Goal: Communication & Community: Answer question/provide support

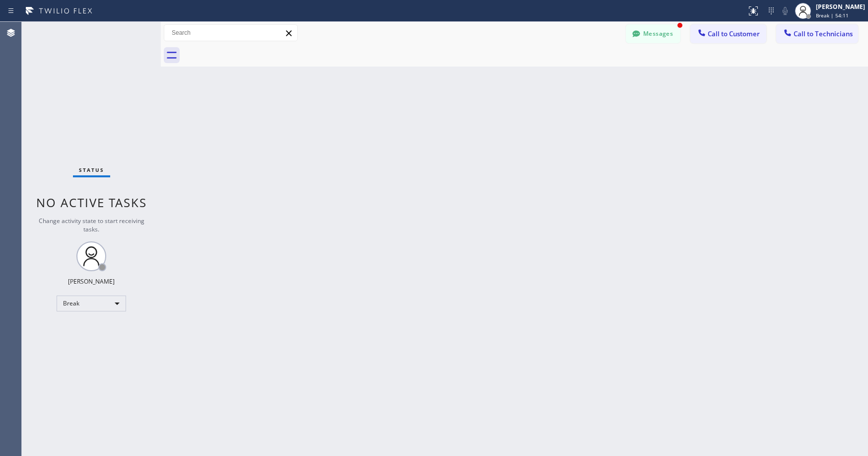
click at [92, 294] on div "Status No active tasks Change activity state to start receiving tasks. [PERSON_…" at bounding box center [91, 239] width 139 height 434
click at [90, 303] on div "Break" at bounding box center [91, 303] width 69 height 16
click at [87, 337] on li "Unavailable" at bounding box center [91, 342] width 68 height 12
click at [650, 31] on button "Messages" at bounding box center [653, 33] width 55 height 19
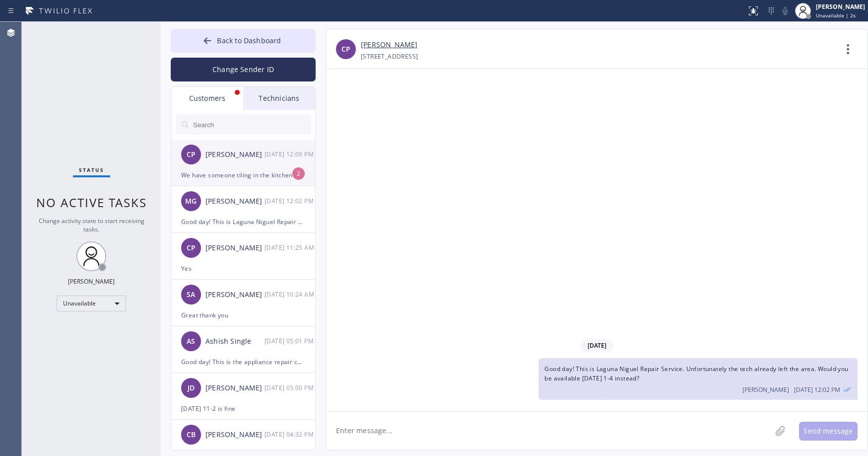
click at [230, 160] on div "[PERSON_NAME]" at bounding box center [234, 154] width 59 height 11
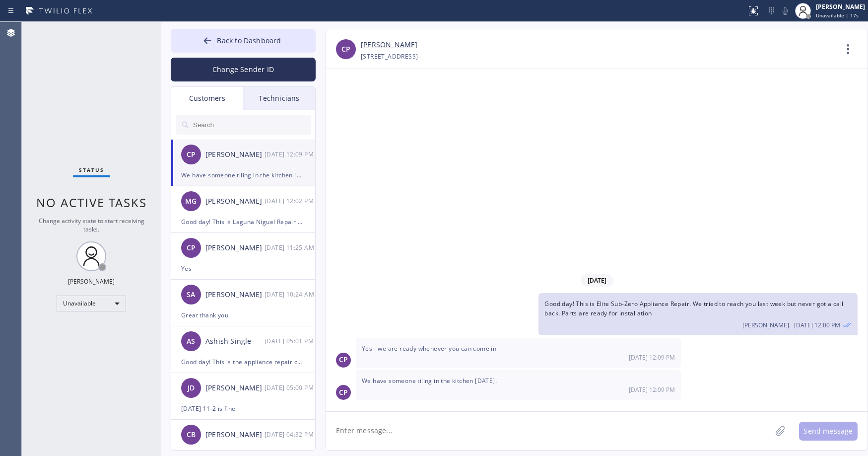
click at [390, 43] on link "[PERSON_NAME]" at bounding box center [389, 44] width 57 height 11
click at [245, 40] on span "Back to Dashboard" at bounding box center [249, 40] width 64 height 9
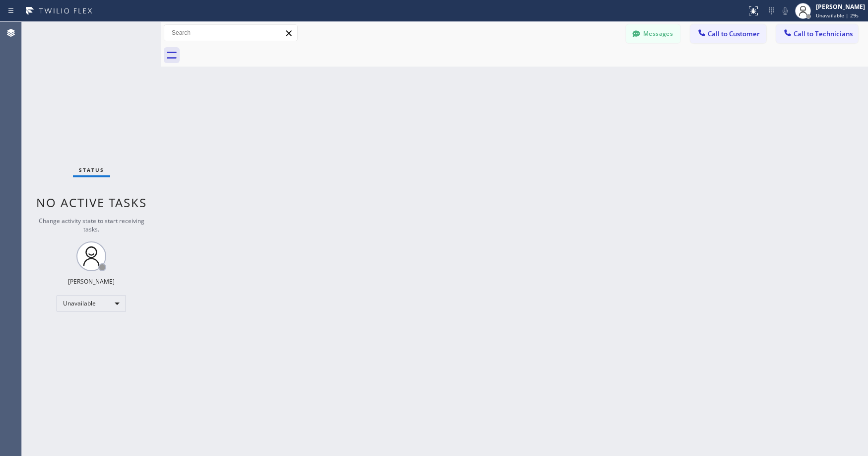
click at [85, 75] on div "Status No active tasks Change activity state to start receiving tasks. [PERSON_…" at bounding box center [91, 239] width 139 height 434
click at [658, 38] on button "Messages" at bounding box center [653, 33] width 55 height 19
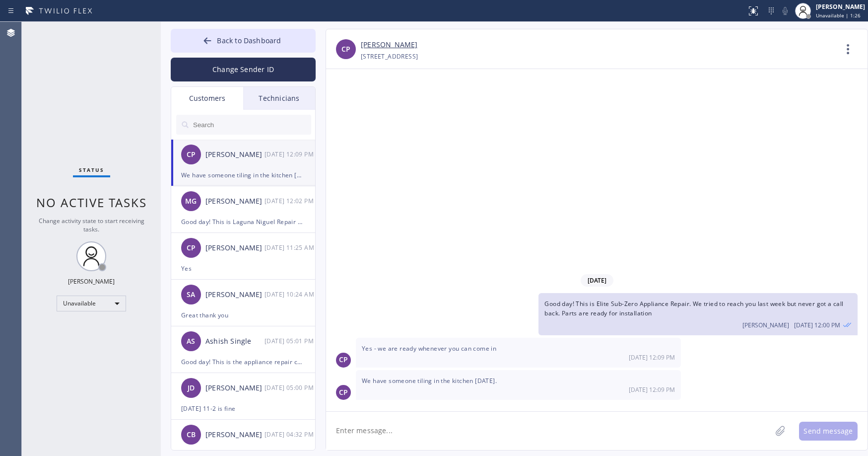
click at [405, 427] on textarea at bounding box center [548, 430] width 445 height 38
type textarea "T"
type textarea "We can do the PI [DATE] 9-12 or 12-3"
click at [579, 434] on textarea "We can do the PI [DATE] 9-12 or 12-3" at bounding box center [557, 430] width 463 height 38
click at [827, 435] on button "Send message" at bounding box center [828, 430] width 59 height 19
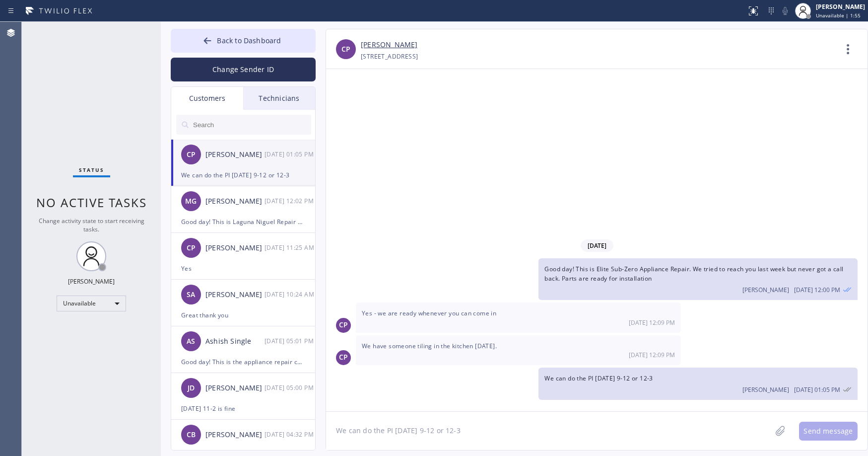
click at [426, 432] on textarea "We can do the PI [DATE] 9-12 or 12-3" at bounding box center [548, 430] width 445 height 38
click at [423, 430] on textarea "We can also do [DATE] 10-1 or later" at bounding box center [557, 430] width 463 height 38
type textarea "We can also do [DATE] 11-2 or later"
click at [819, 431] on button "Send message" at bounding box center [828, 430] width 59 height 19
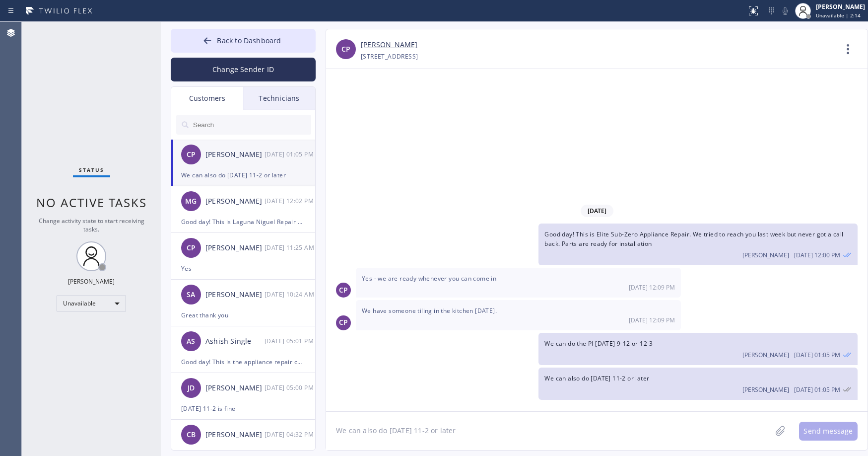
click at [79, 64] on div "Status No active tasks Change activity state to start receiving tasks. [PERSON_…" at bounding box center [91, 239] width 139 height 434
click at [47, 110] on div "Status No active tasks Change activity state to start receiving tasks. [PERSON_…" at bounding box center [91, 239] width 139 height 434
click at [226, 42] on span "Back to Dashboard" at bounding box center [249, 40] width 64 height 9
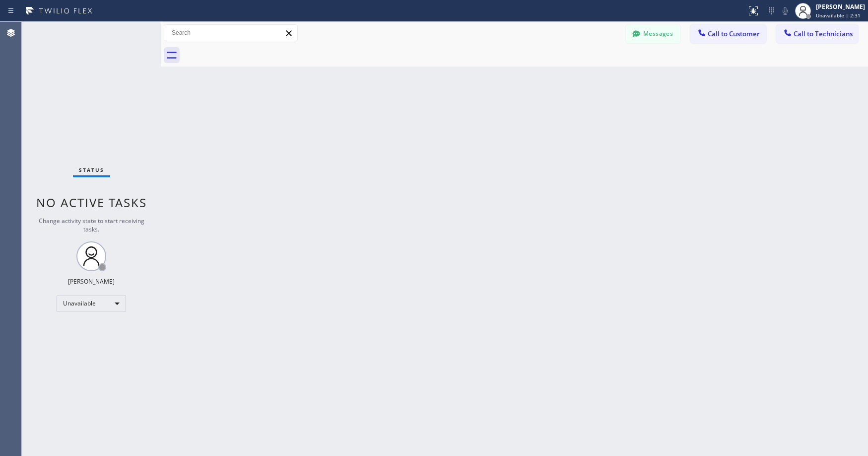
click at [117, 97] on div "Status No active tasks Change activity state to start receiving tasks. [PERSON_…" at bounding box center [91, 239] width 139 height 434
click at [88, 73] on div "Status No active tasks Change activity state to start receiving tasks. [PERSON_…" at bounding box center [91, 239] width 139 height 434
click at [112, 85] on div "Status No active tasks Change activity state to start receiving tasks. [PERSON_…" at bounding box center [91, 239] width 139 height 434
drag, startPoint x: 79, startPoint y: 84, endPoint x: 85, endPoint y: 91, distance: 8.8
click at [80, 85] on div "Status No active tasks Change activity state to start receiving tasks. [PERSON_…" at bounding box center [91, 239] width 139 height 434
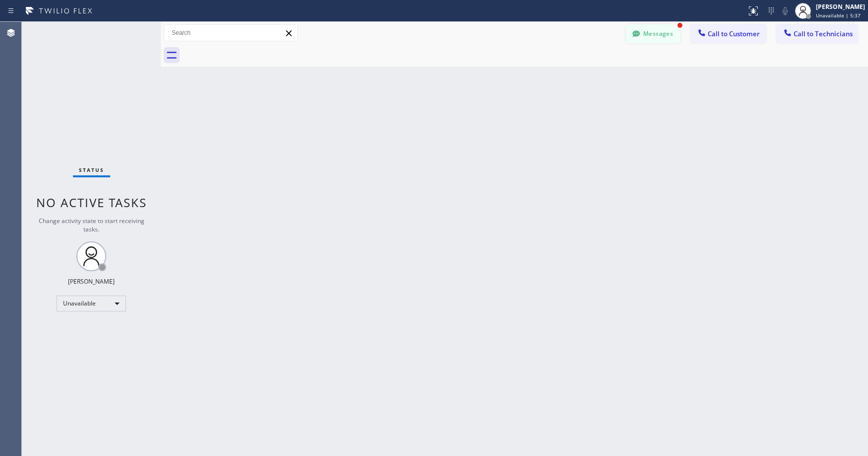
click at [643, 36] on button "Messages" at bounding box center [653, 33] width 55 height 19
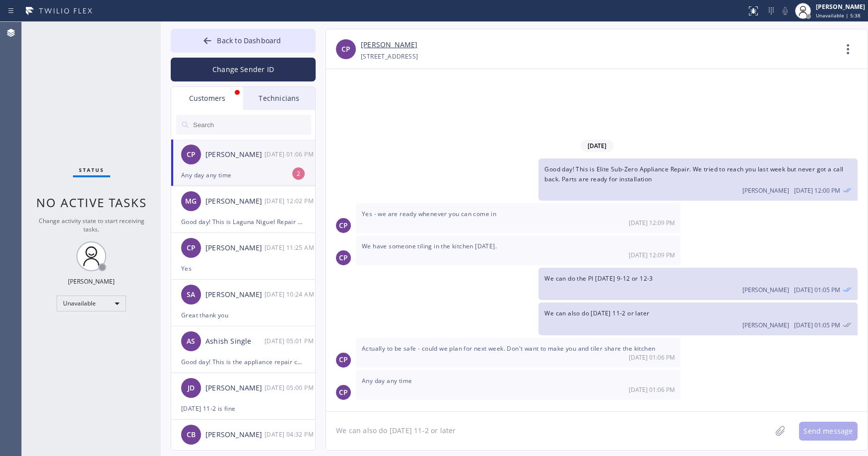
click at [235, 156] on div "[PERSON_NAME]" at bounding box center [234, 154] width 59 height 11
click at [387, 427] on textarea "We can also do [DATE] 11-2 or later" at bounding box center [548, 430] width 445 height 38
drag, startPoint x: 426, startPoint y: 427, endPoint x: 405, endPoint y: 430, distance: 22.0
click at [405, 430] on textarea "How about [DATE] 10-1?" at bounding box center [557, 430] width 463 height 38
type textarea "How about [DATE] 9-12?"
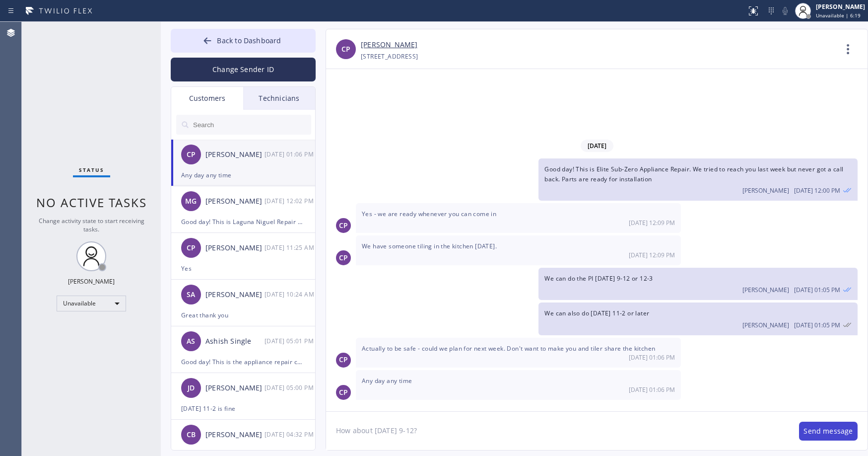
click at [826, 432] on button "Send message" at bounding box center [828, 430] width 59 height 19
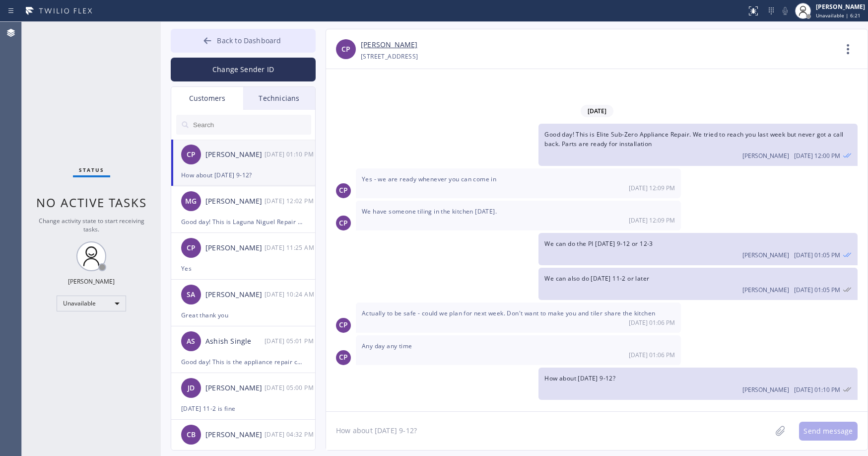
click at [209, 44] on icon at bounding box center [208, 41] width 10 height 10
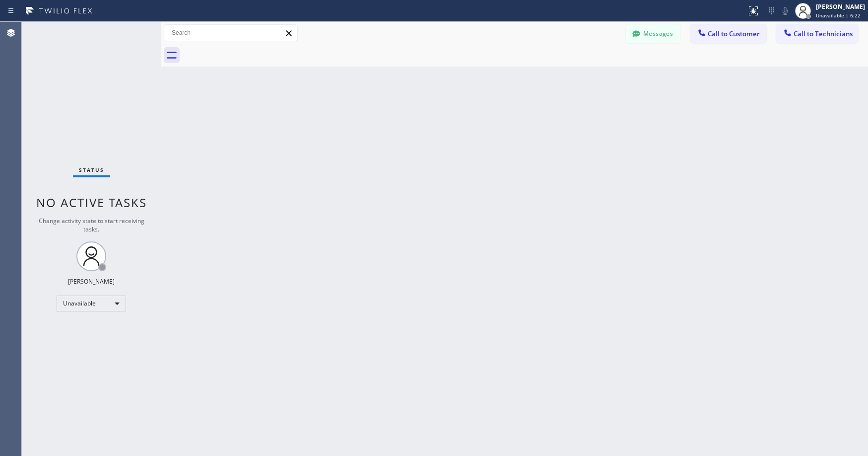
drag, startPoint x: 89, startPoint y: 74, endPoint x: 487, endPoint y: 69, distance: 398.1
click at [92, 75] on div "Status No active tasks Change activity state to start receiving tasks. [PERSON_…" at bounding box center [91, 239] width 139 height 434
click at [810, 33] on span "Call to Technicians" at bounding box center [823, 33] width 59 height 9
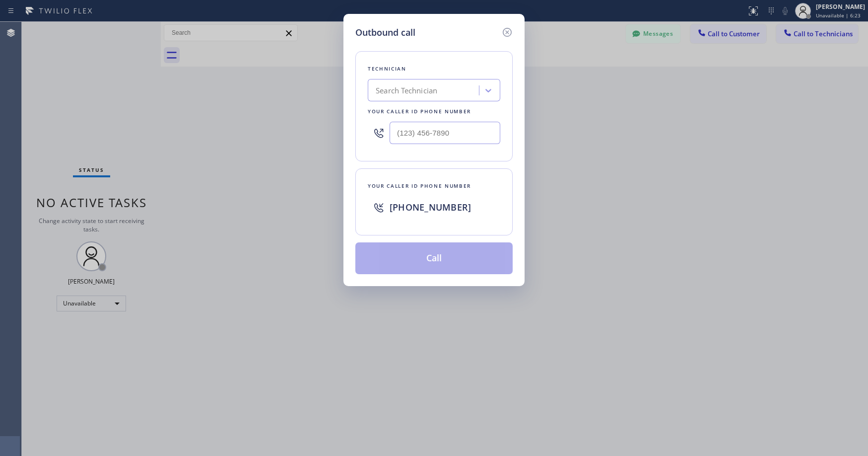
click at [406, 90] on div "Search Technician" at bounding box center [407, 90] width 62 height 11
type input "sd [PERSON_NAME]"
click at [410, 115] on div "[PERSON_NAME]" at bounding box center [434, 111] width 133 height 18
type input "[PHONE_NUMBER]"
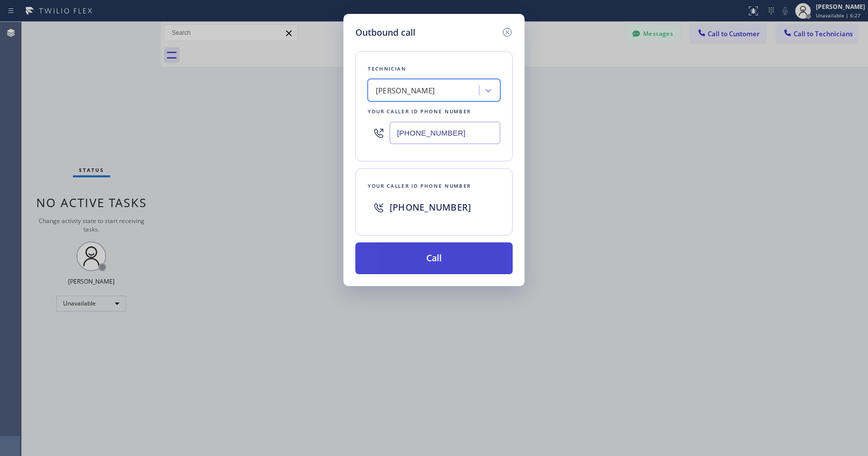
click at [419, 261] on button "Call" at bounding box center [433, 258] width 157 height 32
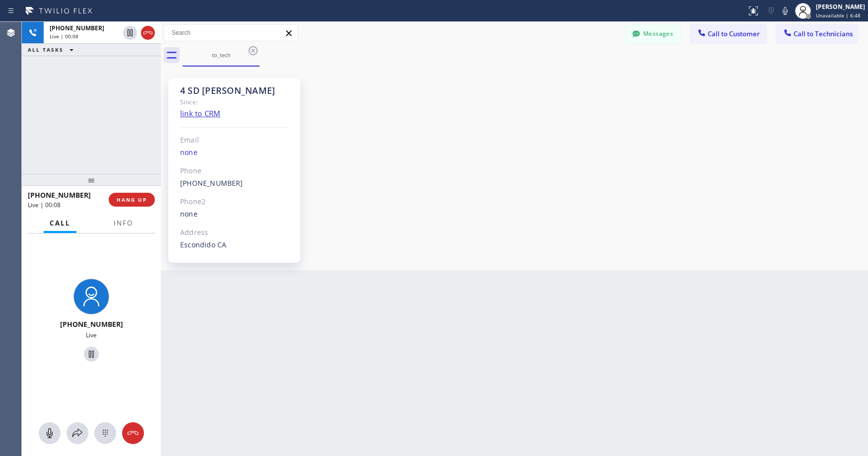
click at [83, 92] on div "[PHONE_NUMBER] Live | 00:08 ALL TASKS ALL TASKS ACTIVE TASKS TASKS IN WRAP UP" at bounding box center [91, 98] width 139 height 152
click at [104, 119] on div "[PHONE_NUMBER] Live | 12:54 ALL TASKS ALL TASKS ACTIVE TASKS TASKS IN WRAP UP" at bounding box center [91, 98] width 139 height 152
click at [84, 105] on div "[PHONE_NUMBER] Live | 19:27 ALL TASKS ALL TASKS ACTIVE TASKS TASKS IN WRAP UP" at bounding box center [91, 98] width 139 height 152
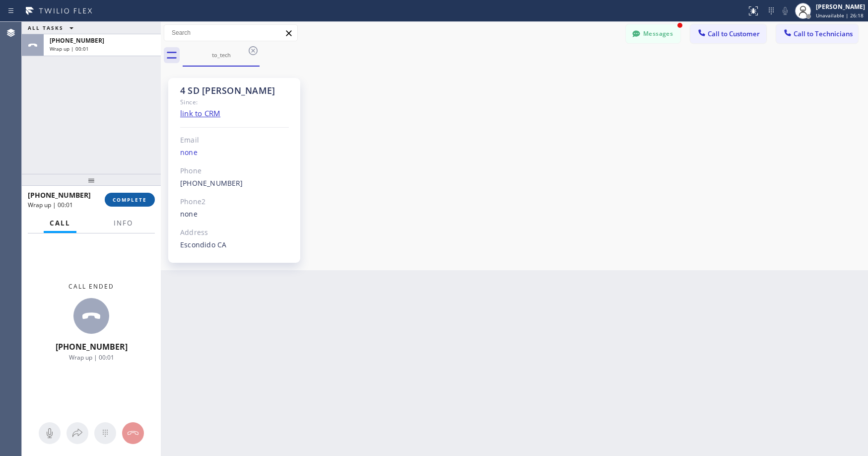
click at [142, 199] on span "COMPLETE" at bounding box center [130, 199] width 34 height 7
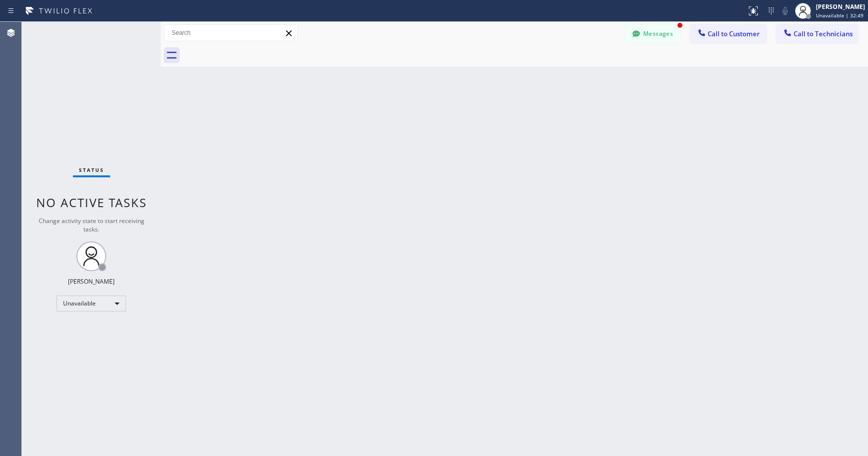
click at [94, 71] on div "Status No active tasks Change activity state to start receiving tasks. [PERSON_…" at bounding box center [91, 239] width 139 height 434
drag, startPoint x: 94, startPoint y: 82, endPoint x: 89, endPoint y: 101, distance: 19.4
click at [94, 85] on div "Status No active tasks Change activity state to start receiving tasks. [PERSON_…" at bounding box center [91, 239] width 139 height 434
drag, startPoint x: 93, startPoint y: 72, endPoint x: 26, endPoint y: 271, distance: 209.5
click at [93, 73] on div "Status No active tasks Change activity state to start receiving tasks. [PERSON_…" at bounding box center [91, 239] width 139 height 434
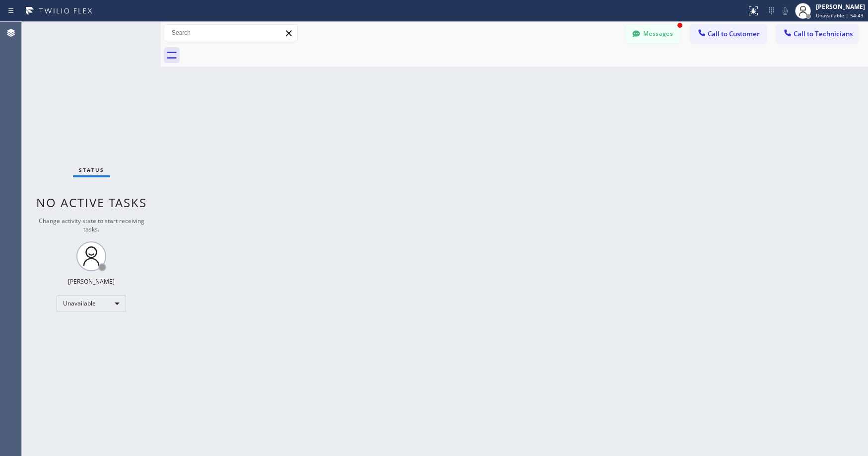
drag, startPoint x: 79, startPoint y: 58, endPoint x: 91, endPoint y: 64, distance: 12.9
click at [80, 59] on div "Status No active tasks Change activity state to start receiving tasks. [PERSON_…" at bounding box center [91, 239] width 139 height 434
click at [641, 30] on icon at bounding box center [636, 34] width 10 height 10
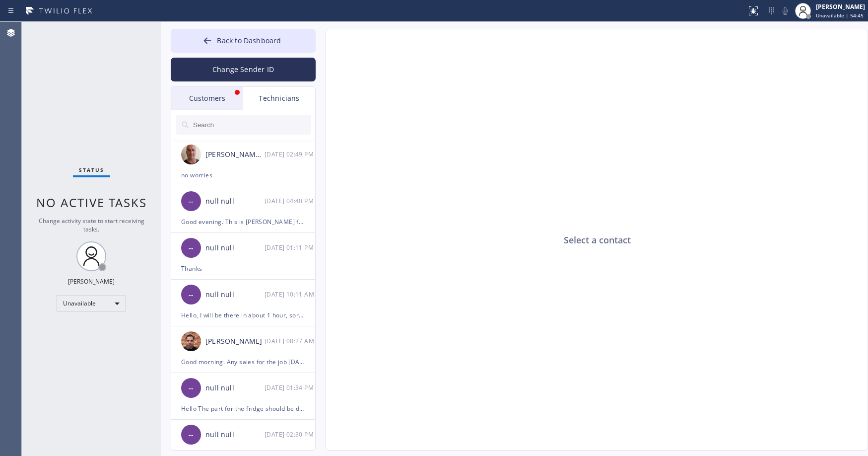
click at [220, 96] on div "Customers" at bounding box center [207, 98] width 72 height 23
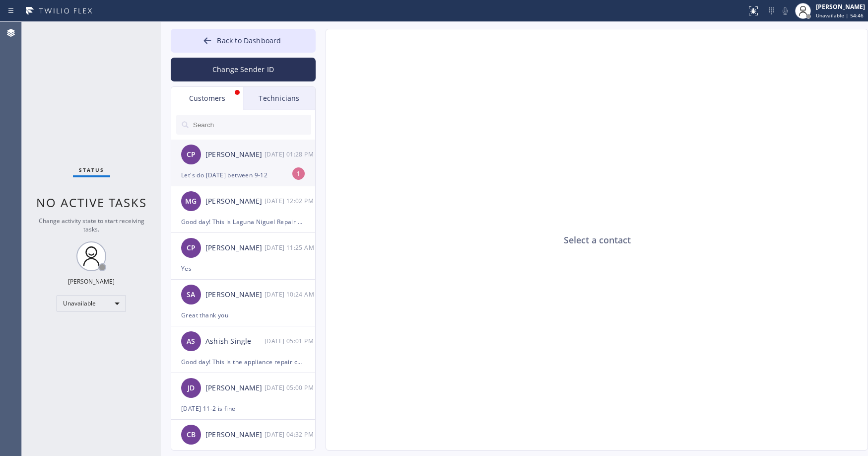
click at [253, 160] on div "[PERSON_NAME]" at bounding box center [234, 154] width 59 height 11
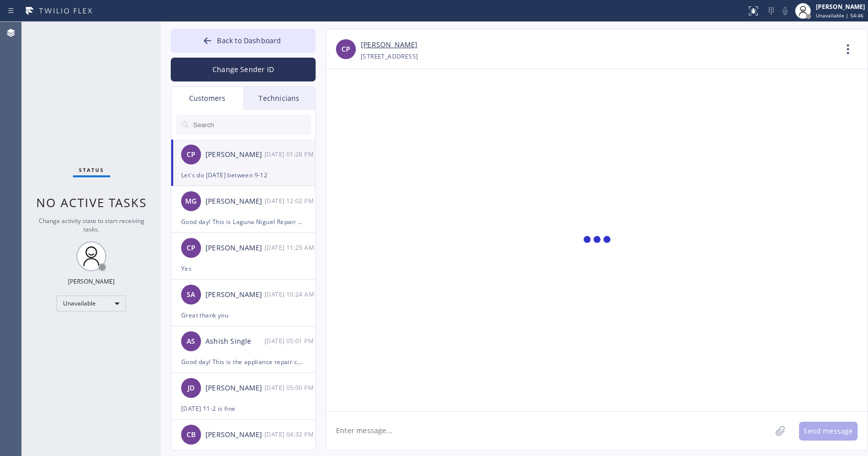
scroll to position [0, 0]
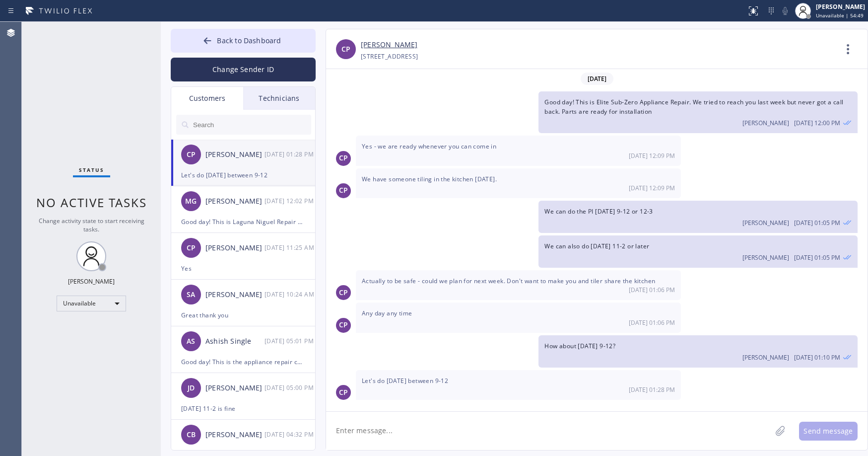
click at [389, 48] on link "[PERSON_NAME]" at bounding box center [389, 44] width 57 height 11
click at [112, 88] on div "Status No active tasks Change activity state to start receiving tasks. [PERSON_…" at bounding box center [91, 239] width 139 height 434
click at [410, 429] on textarea at bounding box center [548, 430] width 445 height 38
click at [211, 44] on icon at bounding box center [208, 41] width 10 height 10
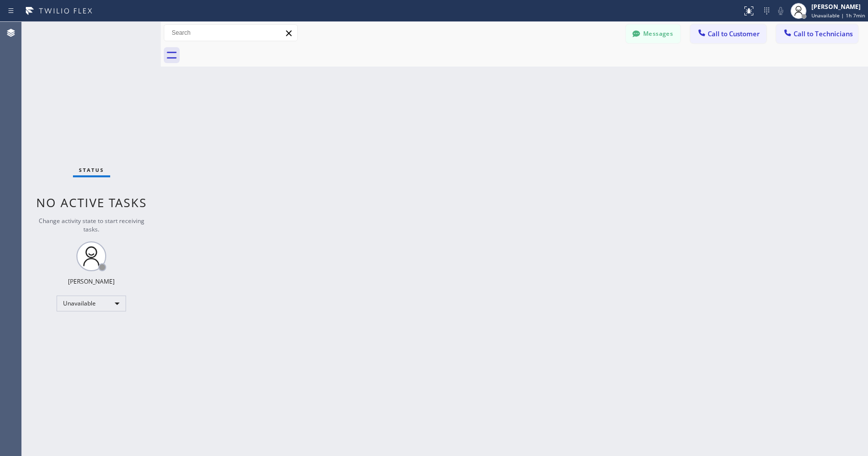
click at [117, 114] on div "Status No active tasks Change activity state to start receiving tasks. [PERSON_…" at bounding box center [91, 239] width 139 height 434
click at [85, 54] on div "Status No active tasks Change activity state to start receiving tasks. [PERSON_…" at bounding box center [91, 239] width 139 height 434
click at [83, 76] on div "Status No active tasks Change activity state to start receiving tasks. [PERSON_…" at bounding box center [91, 239] width 139 height 434
click at [90, 109] on div "Status No active tasks Change activity state to start receiving tasks. [PERSON_…" at bounding box center [91, 239] width 139 height 434
click at [88, 77] on div "Status No active tasks Change activity state to start receiving tasks. [PERSON_…" at bounding box center [91, 239] width 139 height 434
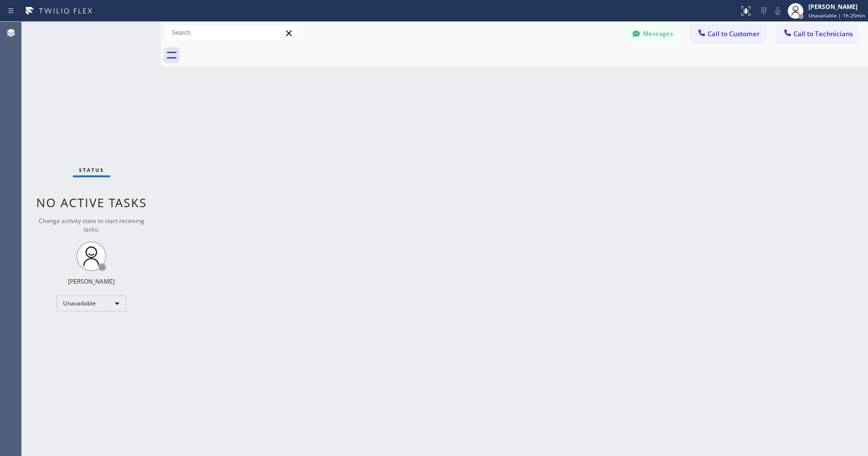
click at [69, 67] on div "Status No active tasks Change activity state to start receiving tasks. [PERSON_…" at bounding box center [91, 239] width 139 height 434
drag, startPoint x: 634, startPoint y: 32, endPoint x: 454, endPoint y: 102, distance: 192.8
click at [634, 32] on icon at bounding box center [635, 33] width 7 height 6
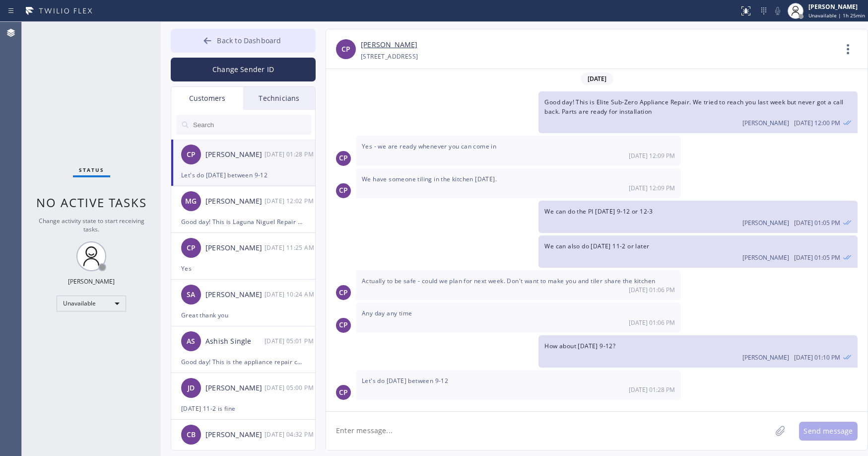
click at [235, 40] on span "Back to Dashboard" at bounding box center [249, 40] width 64 height 9
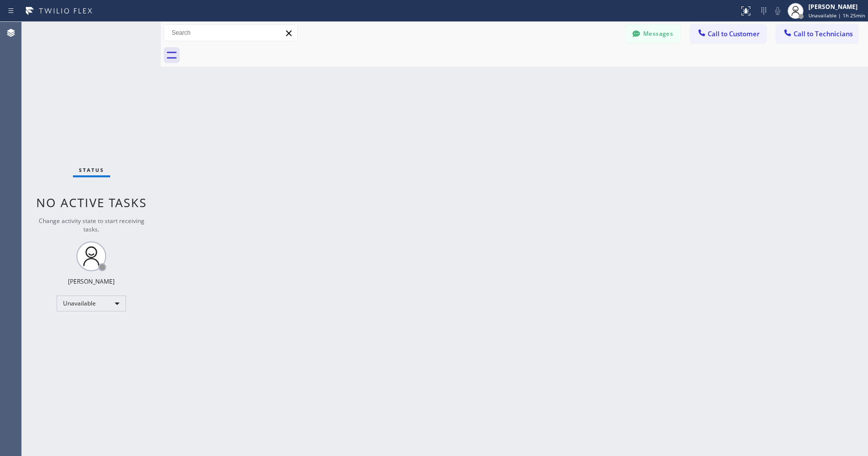
drag, startPoint x: 100, startPoint y: 68, endPoint x: 58, endPoint y: 170, distance: 110.3
click at [99, 71] on div "Status No active tasks Change activity state to start receiving tasks. [PERSON_…" at bounding box center [91, 239] width 139 height 434
click at [100, 87] on div "Status No active tasks Change activity state to start receiving tasks. [PERSON_…" at bounding box center [91, 239] width 139 height 434
click at [636, 34] on icon at bounding box center [635, 33] width 7 height 6
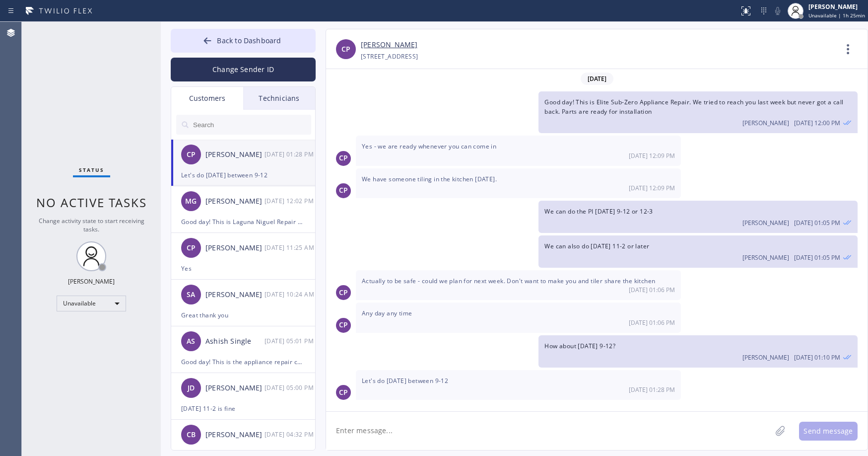
click at [208, 100] on div "Customers" at bounding box center [207, 98] width 72 height 23
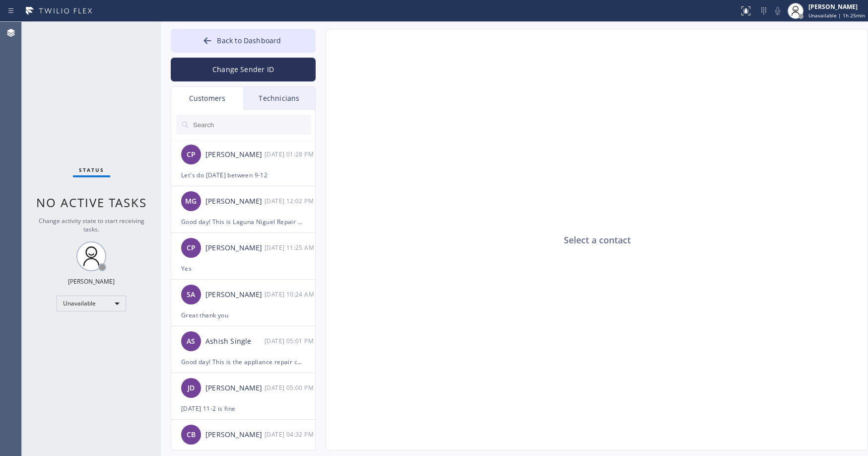
click at [222, 125] on input "text" at bounding box center [251, 125] width 119 height 20
paste input "6YLHC4"
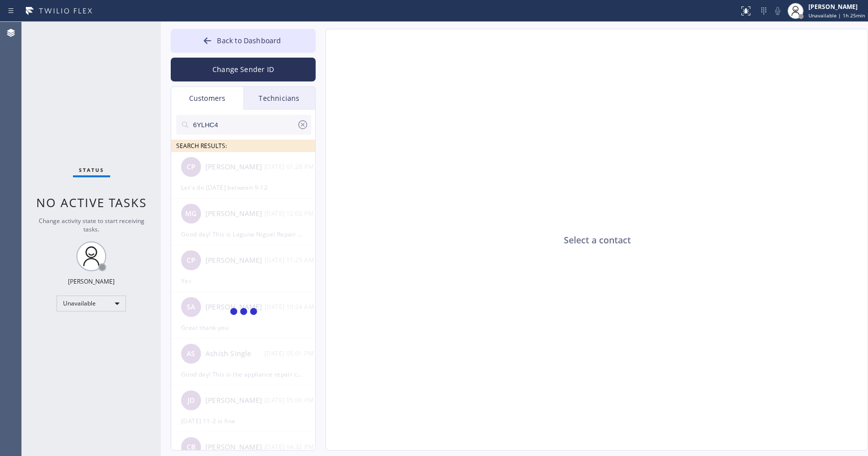
type input "6YLHC4"
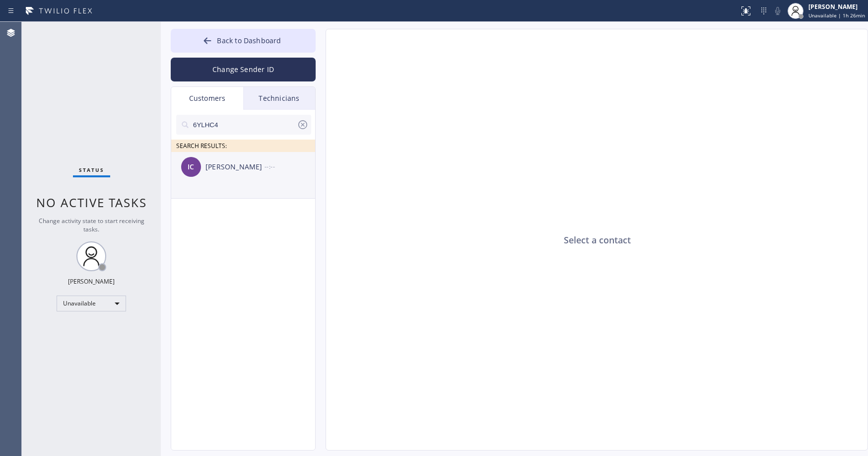
click at [223, 166] on div "[PERSON_NAME]" at bounding box center [234, 166] width 59 height 11
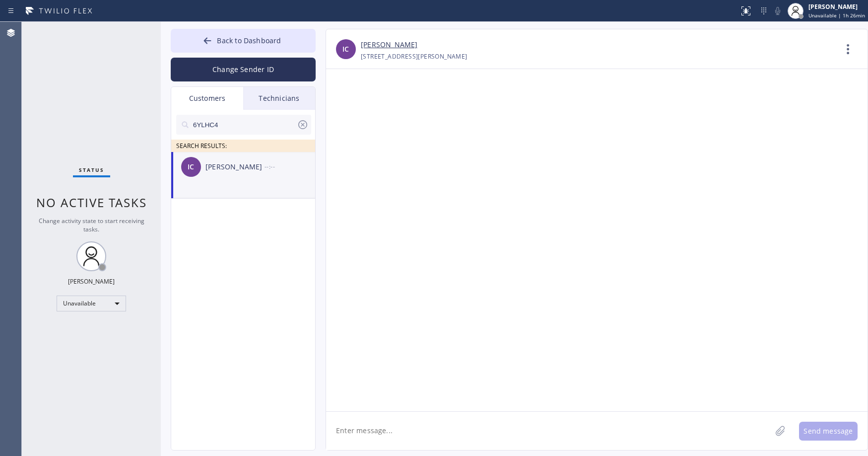
click at [378, 428] on textarea at bounding box center [548, 430] width 445 height 38
paste textarea "GE Monogram Repair Expert West Covina"
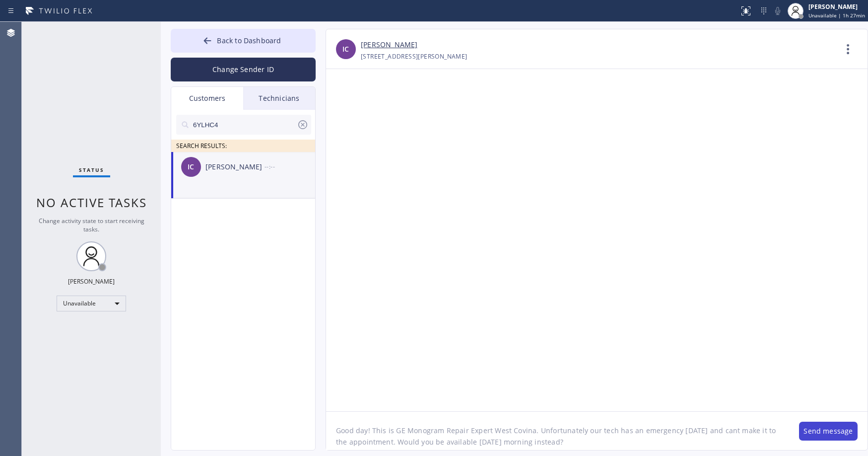
type textarea "Good day! This is GE Monogram Repair Expert West Covina. Unfortunately our tech…"
click at [821, 429] on button "Send message" at bounding box center [828, 430] width 59 height 19
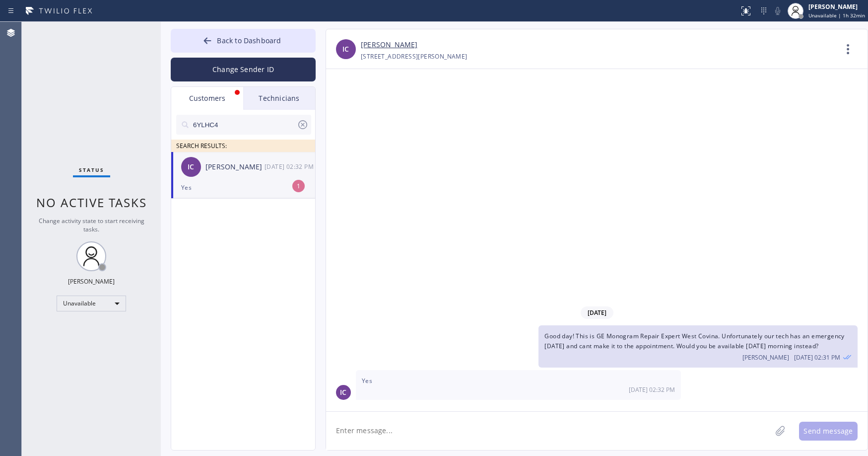
drag, startPoint x: 85, startPoint y: 74, endPoint x: 128, endPoint y: 71, distance: 42.3
click at [87, 74] on div "Status No active tasks Change activity state to start receiving tasks. [PERSON_…" at bounding box center [91, 239] width 139 height 434
click at [235, 190] on div "Yes" at bounding box center [243, 187] width 124 height 11
click at [388, 436] on textarea at bounding box center [548, 430] width 445 height 38
click at [373, 430] on textarea at bounding box center [548, 430] width 445 height 38
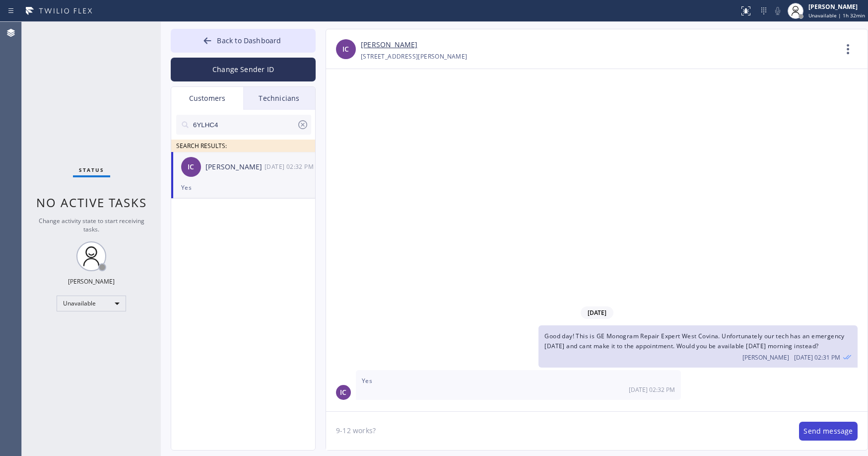
type textarea "9-12 works?"
click at [833, 433] on button "Send message" at bounding box center [828, 430] width 59 height 19
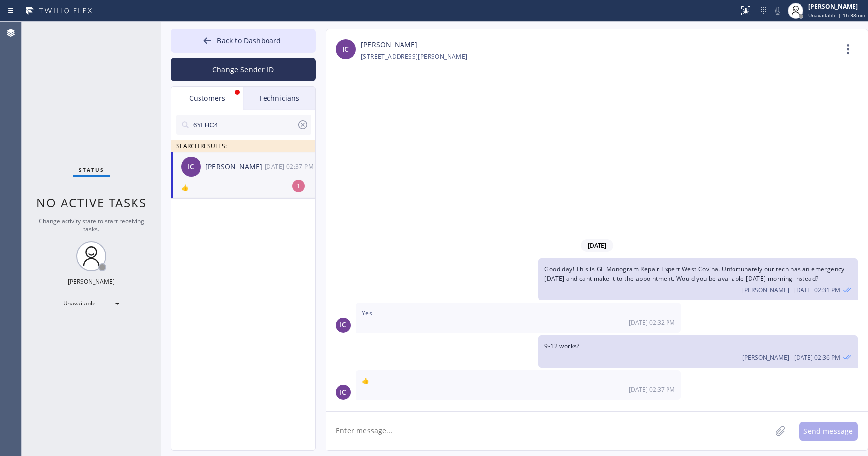
click at [227, 173] on div "IC [PERSON_NAME] [DATE] 02:37 PM" at bounding box center [243, 167] width 145 height 30
click at [601, 134] on div "[DATE] Good day! This is GE Monogram Repair Expert West Covina. Unfortunately o…" at bounding box center [597, 240] width 542 height 342
click at [83, 89] on div "Status No active tasks Change activity state to start receiving tasks. [PERSON_…" at bounding box center [91, 239] width 139 height 434
click at [301, 127] on icon at bounding box center [303, 125] width 12 height 12
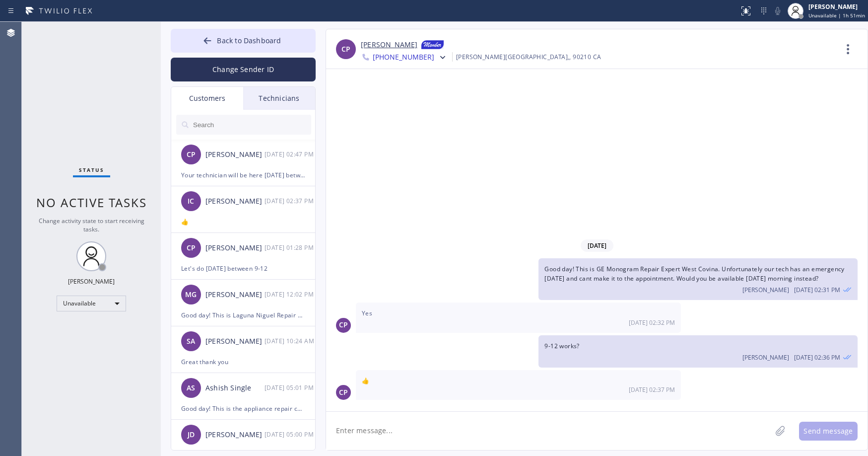
click at [85, 106] on div "Status No active tasks Change activity state to start receiving tasks. [PERSON_…" at bounding box center [91, 239] width 139 height 434
click at [252, 159] on div "[PERSON_NAME]" at bounding box center [234, 154] width 59 height 11
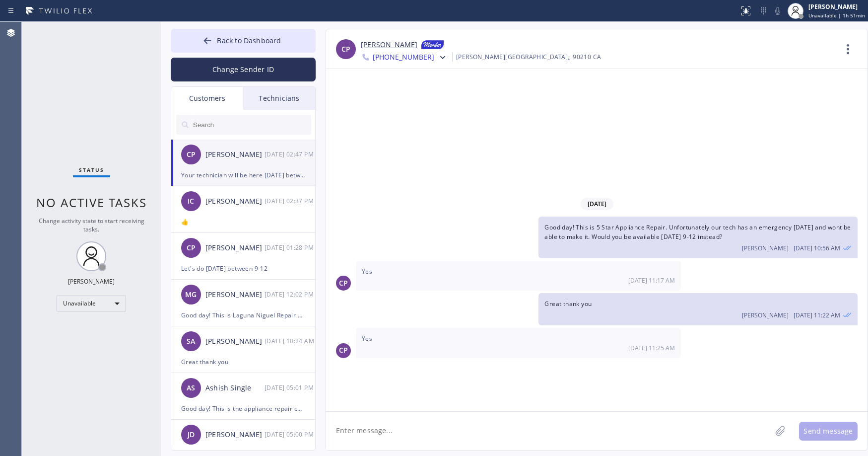
click at [250, 162] on div "[PERSON_NAME] [DATE] 02:47 PM" at bounding box center [243, 154] width 145 height 30
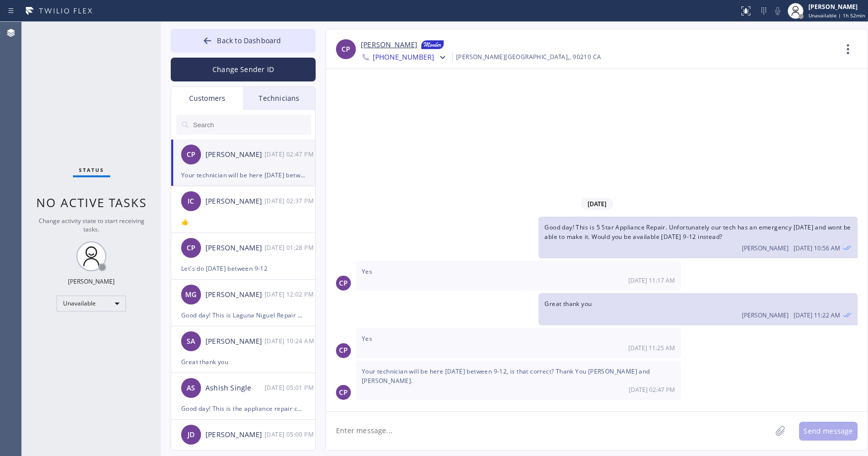
click at [385, 46] on link "[PERSON_NAME]" at bounding box center [389, 45] width 57 height 12
click at [85, 109] on div "Status No active tasks Change activity state to start receiving tasks. [PERSON_…" at bounding box center [91, 239] width 139 height 434
click at [247, 38] on span "Back to Dashboard" at bounding box center [249, 40] width 64 height 9
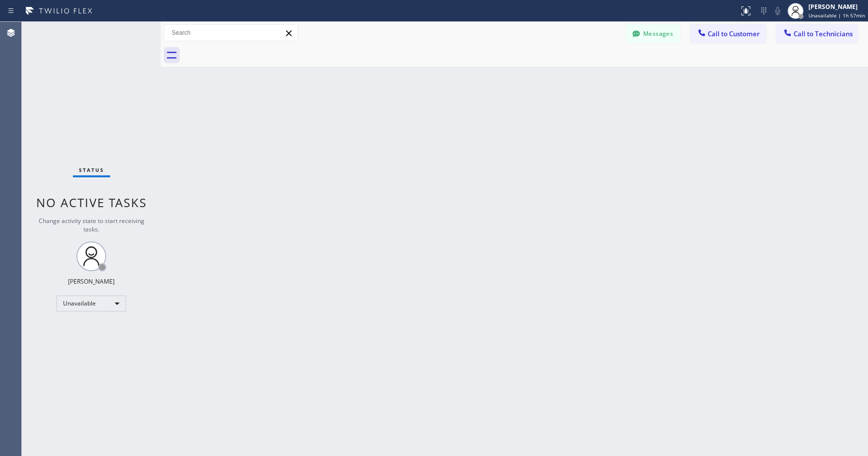
click at [95, 77] on div "Status No active tasks Change activity state to start receiving tasks. [PERSON_…" at bounding box center [91, 239] width 139 height 434
click at [80, 109] on div "Status No active tasks Change activity state to start receiving tasks. [PERSON_…" at bounding box center [91, 239] width 139 height 434
click at [637, 42] on button "Messages" at bounding box center [653, 33] width 55 height 19
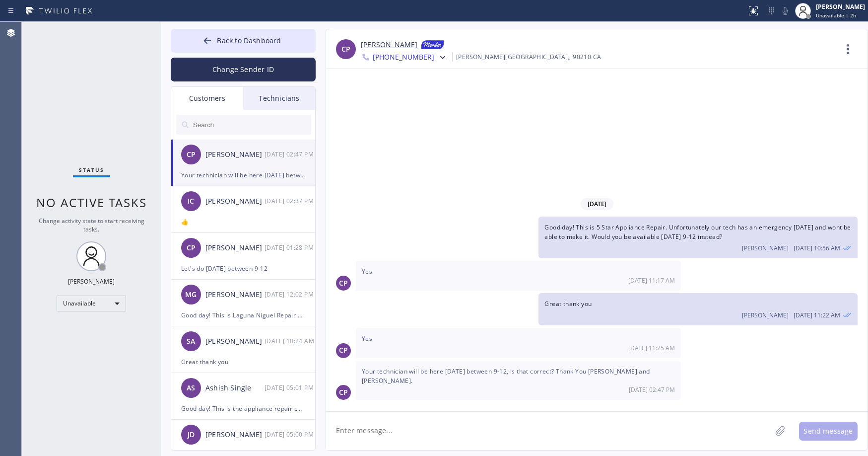
click at [409, 427] on textarea at bounding box center [548, 430] width 445 height 38
type textarea "y"
type textarea "Yes that is correct"
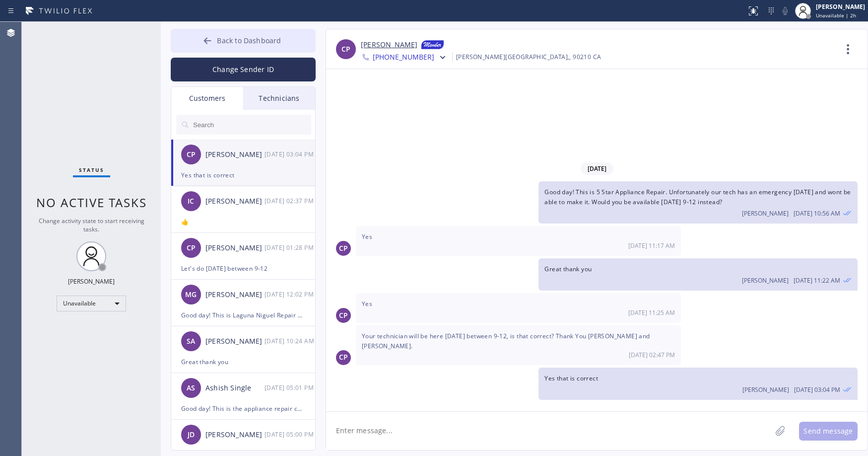
click at [255, 41] on span "Back to Dashboard" at bounding box center [249, 40] width 64 height 9
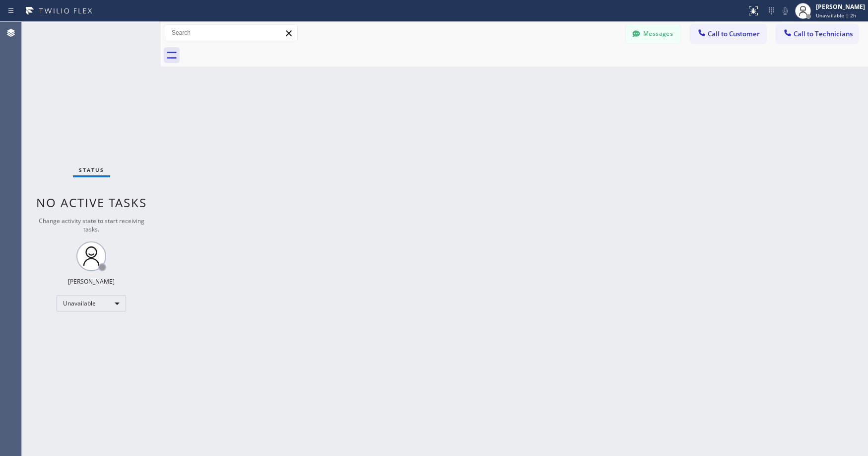
click at [99, 83] on div "Status No active tasks Change activity state to start receiving tasks. [PERSON_…" at bounding box center [91, 239] width 139 height 434
click at [73, 120] on div "Status No active tasks Change activity state to start receiving tasks. [PERSON_…" at bounding box center [91, 239] width 139 height 434
drag, startPoint x: 73, startPoint y: 39, endPoint x: 74, endPoint y: 228, distance: 188.6
click at [73, 42] on div "Status No active tasks Change activity state to start receiving tasks. [PERSON_…" at bounding box center [91, 239] width 139 height 434
click at [71, 302] on div "Unavailable" at bounding box center [91, 303] width 69 height 16
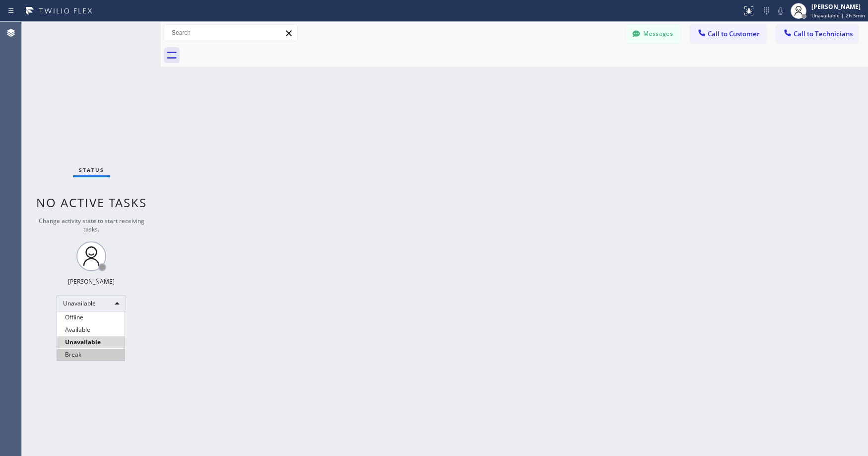
click at [79, 354] on li "Break" at bounding box center [91, 354] width 68 height 12
click at [82, 116] on div "Status No active tasks Change activity state to start receiving tasks. [PERSON_…" at bounding box center [91, 239] width 139 height 434
click at [81, 119] on div "Status No active tasks Change activity state to start receiving tasks. [PERSON_…" at bounding box center [91, 239] width 139 height 434
click at [84, 83] on div "Status No active tasks Change activity state to start receiving tasks. [PERSON_…" at bounding box center [91, 239] width 139 height 434
click at [77, 310] on div "Break" at bounding box center [91, 303] width 69 height 16
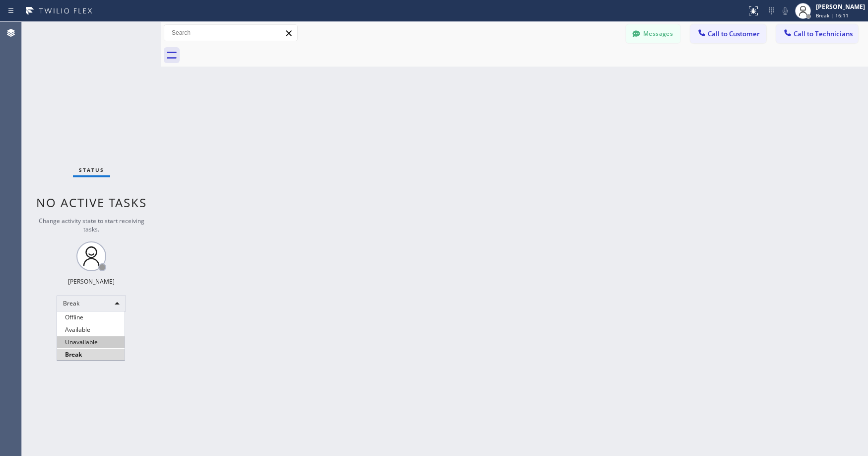
click at [76, 340] on li "Unavailable" at bounding box center [91, 342] width 68 height 12
click at [94, 74] on div "Status No active tasks Change activity state to start receiving tasks. [PERSON_…" at bounding box center [91, 239] width 139 height 434
click at [83, 83] on div "Status No active tasks Change activity state to start receiving tasks. [PERSON_…" at bounding box center [91, 239] width 139 height 434
click at [75, 72] on div "Status No active tasks Change activity state to start receiving tasks. [PERSON_…" at bounding box center [91, 239] width 139 height 434
click at [109, 88] on div "Status No active tasks Change activity state to start receiving tasks. [PERSON_…" at bounding box center [91, 239] width 139 height 434
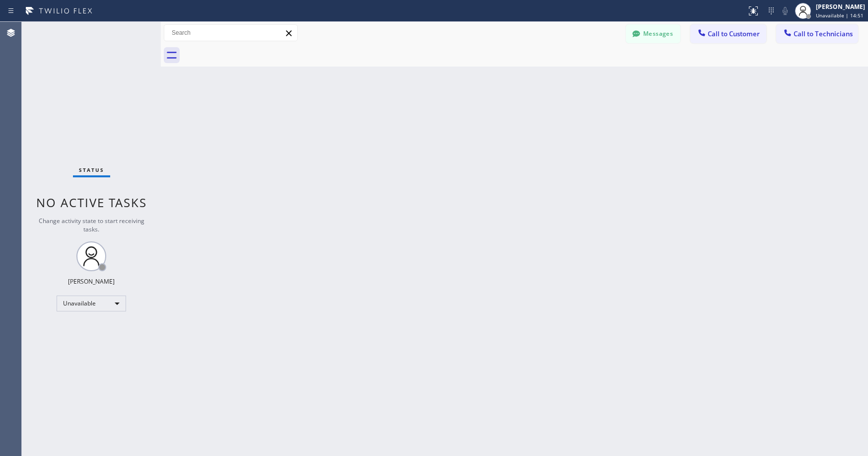
drag, startPoint x: 83, startPoint y: 82, endPoint x: 143, endPoint y: 67, distance: 62.0
click at [85, 82] on div "Status No active tasks Change activity state to start receiving tasks. [PERSON_…" at bounding box center [91, 239] width 139 height 434
drag, startPoint x: 67, startPoint y: 89, endPoint x: 243, endPoint y: 0, distance: 197.6
click at [66, 95] on div "Status No active tasks Change activity state to start receiving tasks. [PERSON_…" at bounding box center [91, 239] width 139 height 434
click at [64, 123] on div "Status No active tasks Change activity state to start receiving tasks. [PERSON_…" at bounding box center [91, 239] width 139 height 434
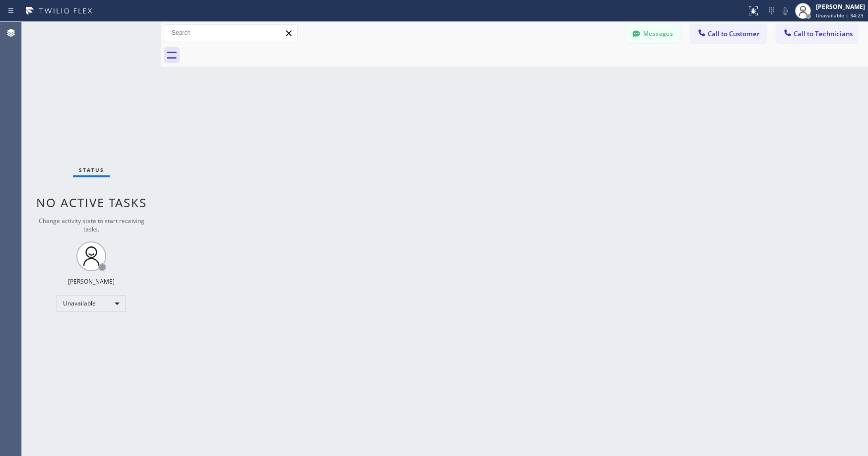
click at [78, 99] on div "Status No active tasks Change activity state to start receiving tasks. [PERSON_…" at bounding box center [91, 239] width 139 height 434
click at [76, 86] on div "Status No active tasks Change activity state to start receiving tasks. [PERSON_…" at bounding box center [91, 239] width 139 height 434
drag, startPoint x: 78, startPoint y: 67, endPoint x: 3, endPoint y: 284, distance: 230.1
click at [78, 69] on div "Status No active tasks Change activity state to start receiving tasks. [PERSON_…" at bounding box center [91, 239] width 139 height 434
drag, startPoint x: 84, startPoint y: 97, endPoint x: 404, endPoint y: 80, distance: 319.6
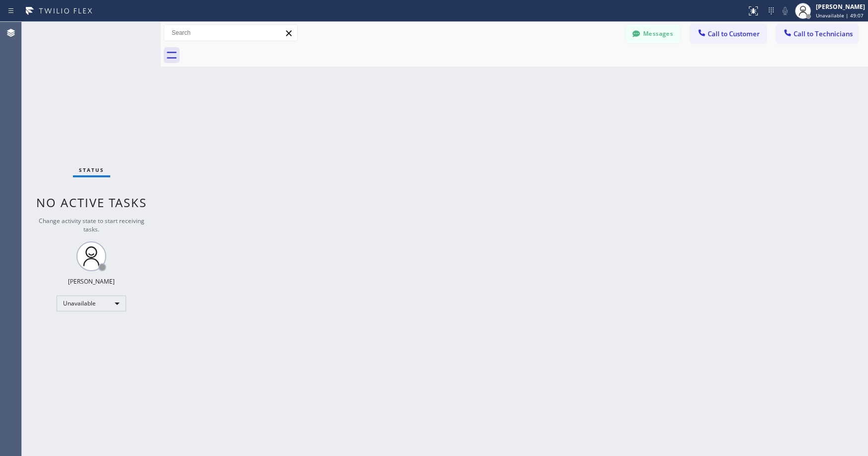
click at [93, 101] on div "Status No active tasks Change activity state to start receiving tasks. [PERSON_…" at bounding box center [91, 239] width 139 height 434
click at [649, 35] on button "Messages" at bounding box center [653, 33] width 55 height 19
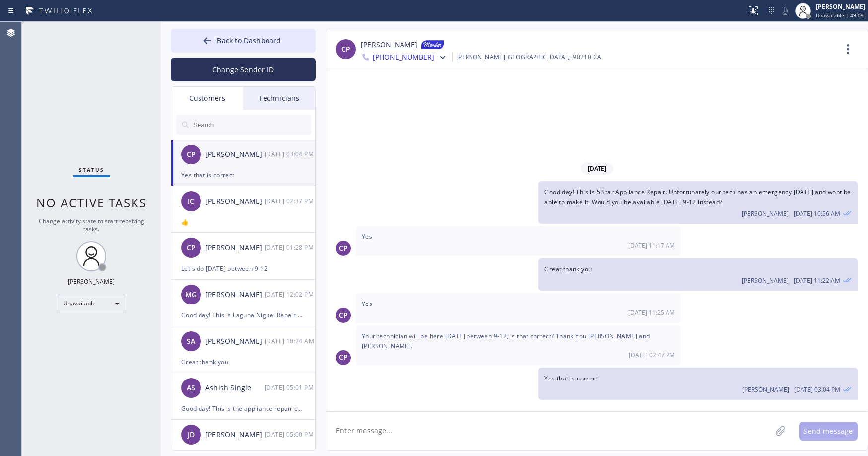
click at [203, 99] on div "Customers" at bounding box center [207, 98] width 72 height 23
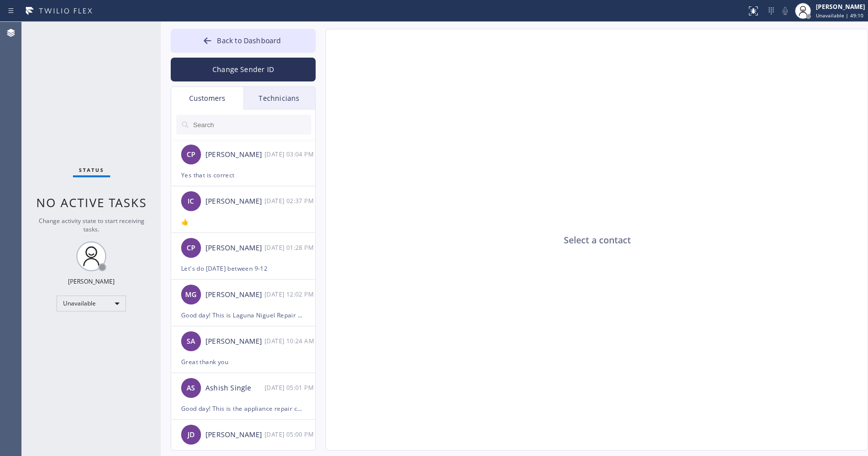
click at [211, 100] on div "Customers" at bounding box center [207, 98] width 72 height 23
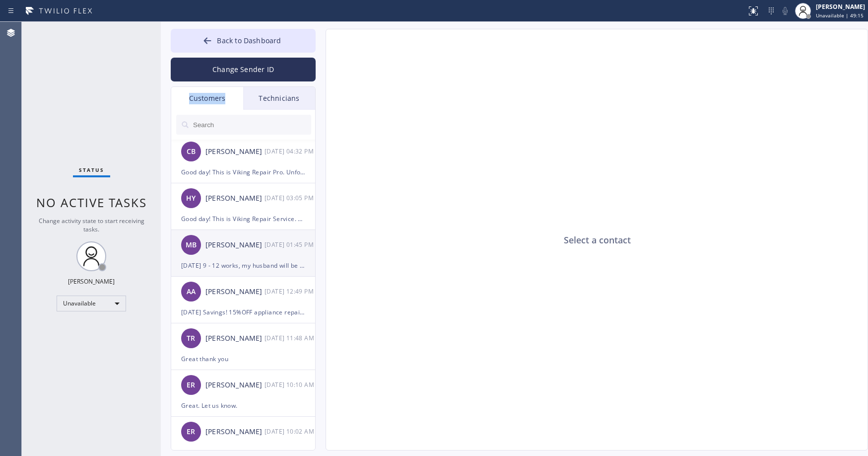
scroll to position [331, 0]
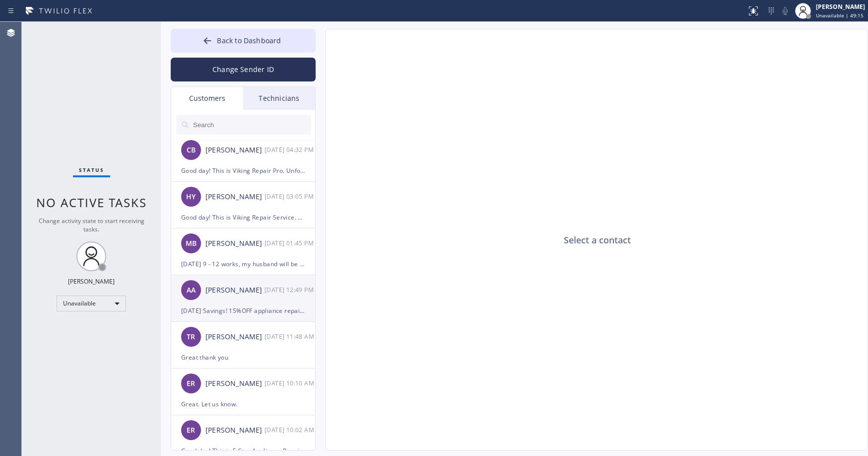
click at [250, 302] on div "AA [PERSON_NAME] [DATE] 12:49 PM" at bounding box center [243, 290] width 145 height 30
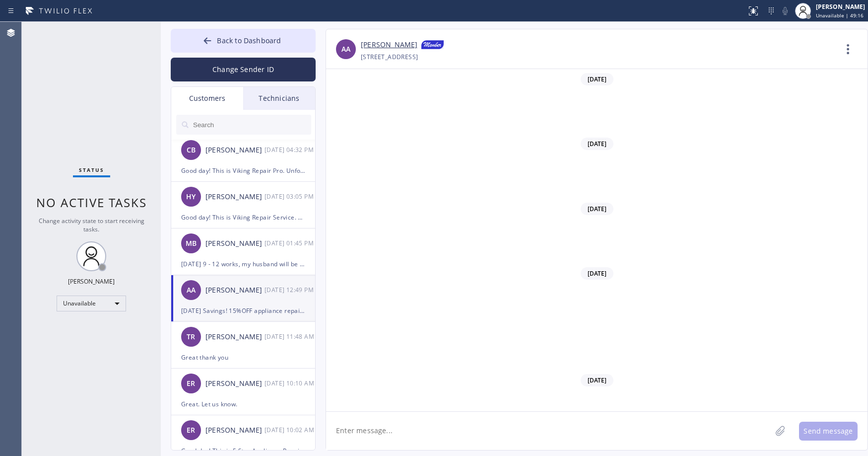
scroll to position [7070, 0]
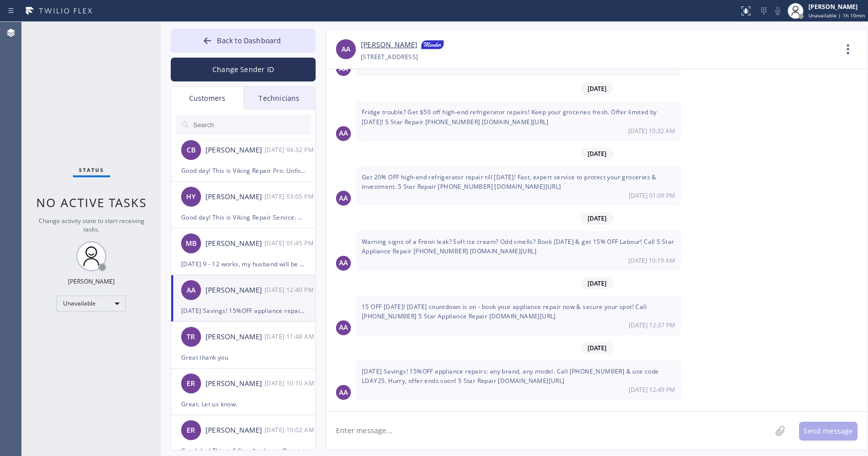
click at [107, 97] on div "Status No active tasks Change activity state to start receiving tasks. [PERSON_…" at bounding box center [91, 239] width 139 height 434
click at [225, 38] on span "Back to Dashboard" at bounding box center [249, 40] width 64 height 9
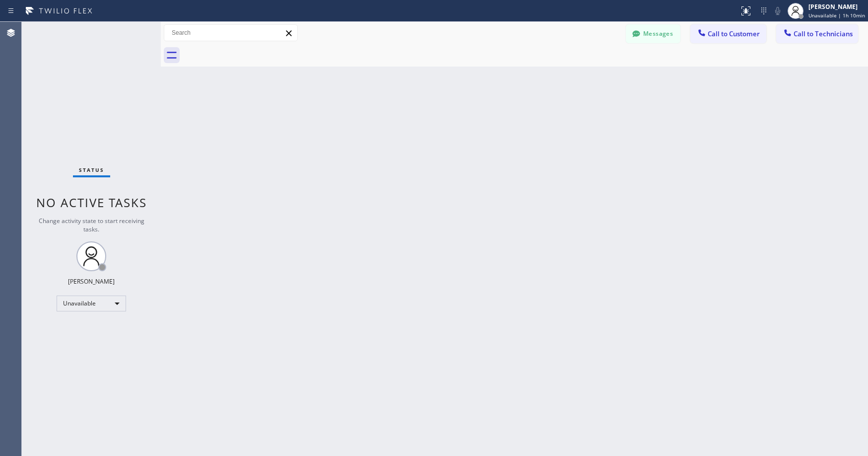
click at [125, 106] on div "Status No active tasks Change activity state to start receiving tasks. [PERSON_…" at bounding box center [91, 239] width 139 height 434
click at [95, 116] on div "Status No active tasks Change activity state to start receiving tasks. [PERSON_…" at bounding box center [91, 239] width 139 height 434
click at [87, 74] on div "Status No active tasks Change activity state to start receiving tasks. [PERSON_…" at bounding box center [91, 239] width 139 height 434
click at [123, 79] on div "Status No active tasks Change activity state to start receiving tasks. [PERSON_…" at bounding box center [91, 239] width 139 height 434
drag, startPoint x: 97, startPoint y: 67, endPoint x: 61, endPoint y: 258, distance: 194.4
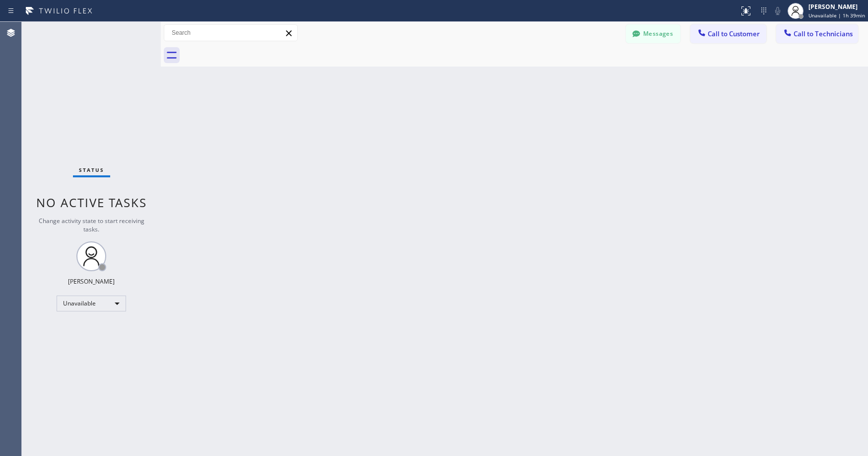
click at [97, 68] on div "Status No active tasks Change activity state to start receiving tasks. [PERSON_…" at bounding box center [91, 239] width 139 height 434
drag, startPoint x: 114, startPoint y: 88, endPoint x: 74, endPoint y: 319, distance: 234.1
click at [112, 91] on div "Status No active tasks Change activity state to start receiving tasks. [PERSON_…" at bounding box center [91, 239] width 139 height 434
click at [84, 303] on div "Unavailable" at bounding box center [91, 303] width 69 height 16
click at [88, 321] on li "Offline" at bounding box center [91, 317] width 68 height 12
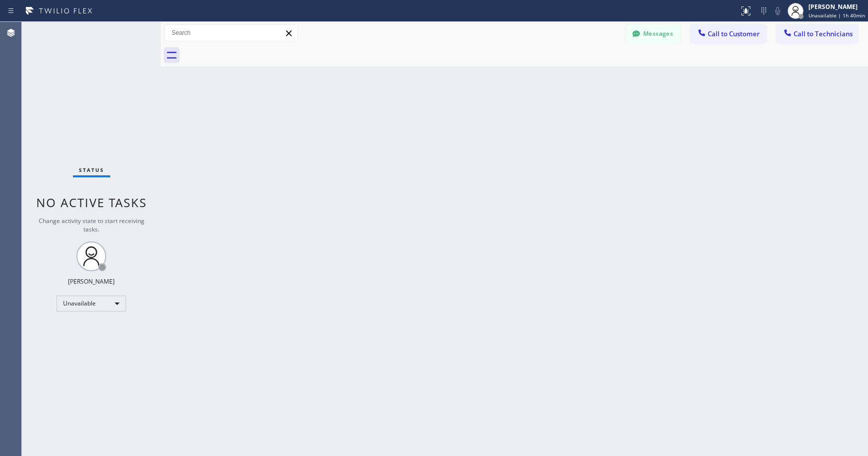
click at [93, 111] on div "Status No active tasks Change activity state to start receiving tasks. [PERSON_…" at bounding box center [91, 239] width 139 height 434
click at [831, 10] on div "[PERSON_NAME]" at bounding box center [840, 6] width 49 height 8
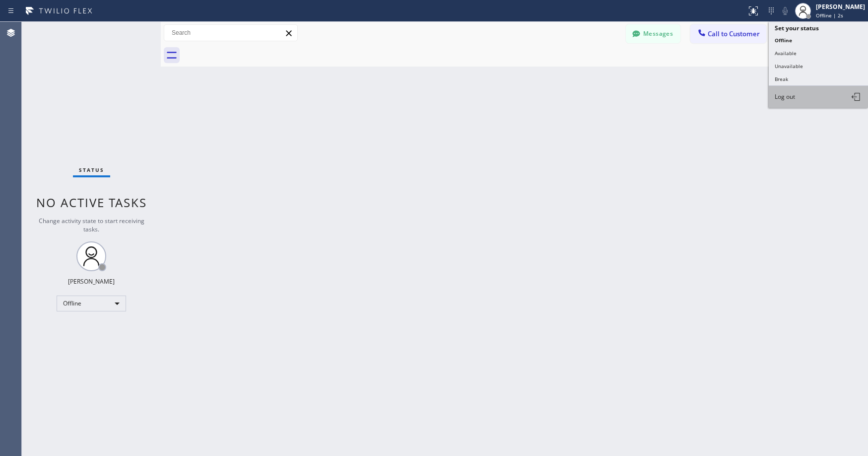
click at [797, 98] on button "Log out" at bounding box center [818, 97] width 99 height 22
